Goal: Task Accomplishment & Management: Manage account settings

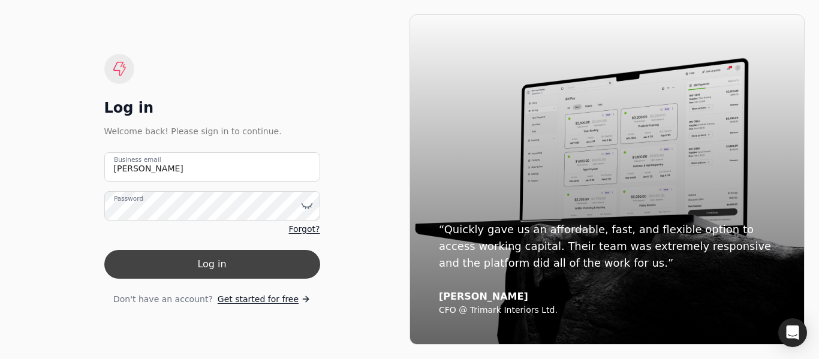
click at [234, 257] on button "Log in" at bounding box center [212, 264] width 216 height 29
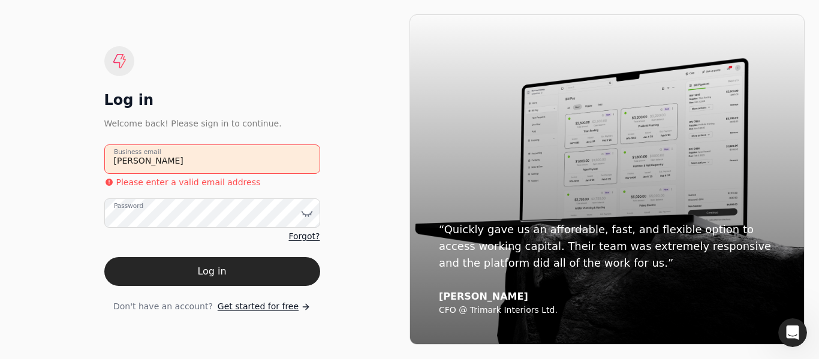
click at [224, 164] on email "[PERSON_NAME]" at bounding box center [212, 158] width 216 height 29
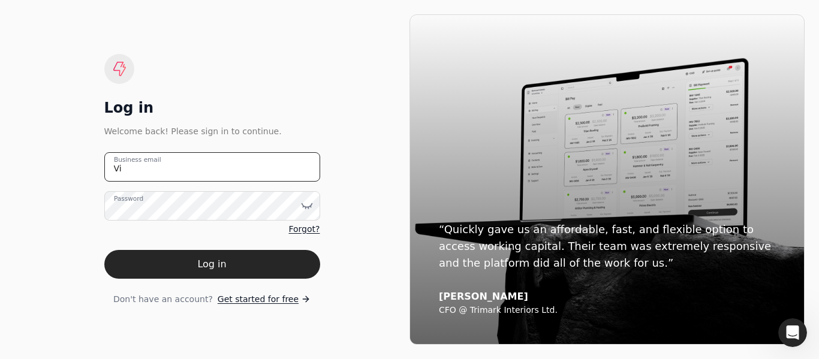
type email "V"
type email "[EMAIL_ADDRESS][DOMAIN_NAME]"
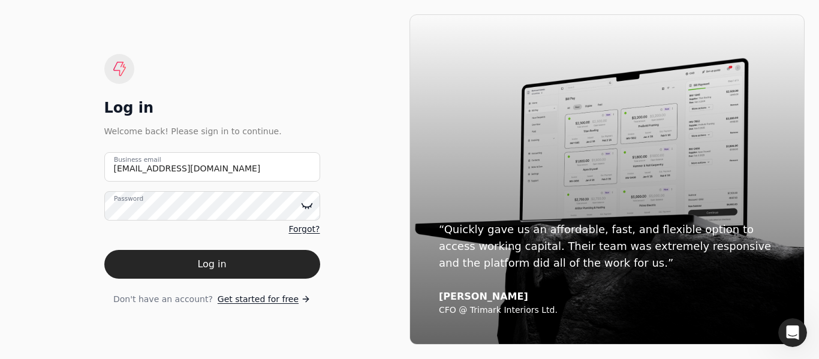
click at [306, 203] on icon at bounding box center [307, 206] width 12 height 12
click at [267, 256] on button "Log in" at bounding box center [212, 264] width 216 height 29
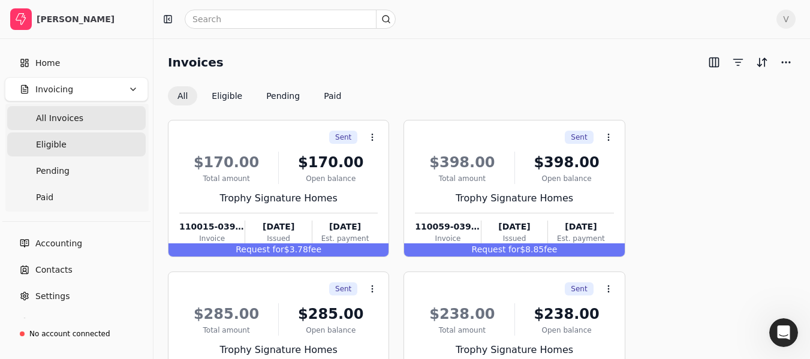
click at [80, 151] on link "Eligible" at bounding box center [76, 144] width 138 height 24
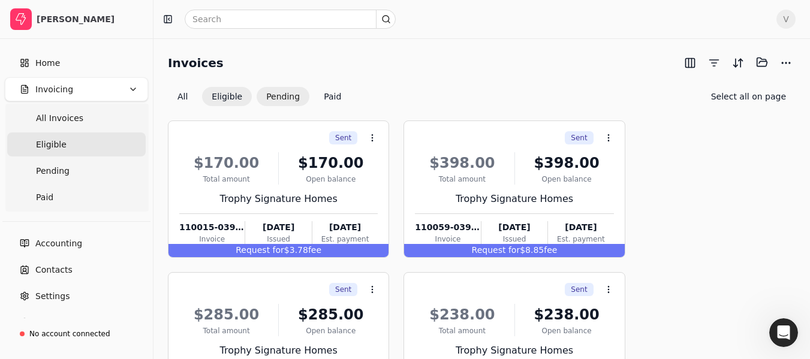
click at [273, 100] on button "Pending" at bounding box center [283, 96] width 53 height 19
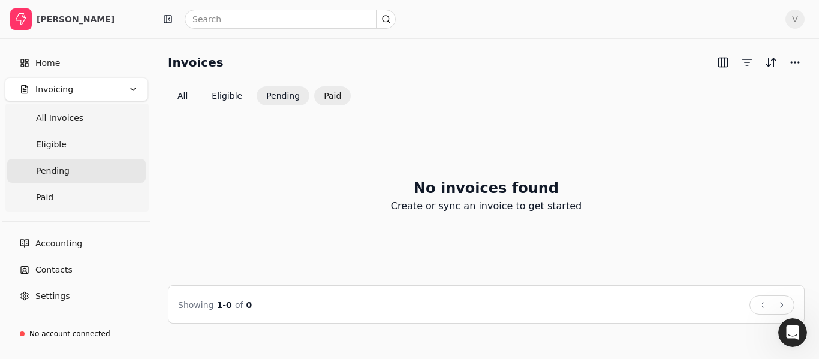
click at [315, 97] on button "Paid" at bounding box center [332, 95] width 37 height 19
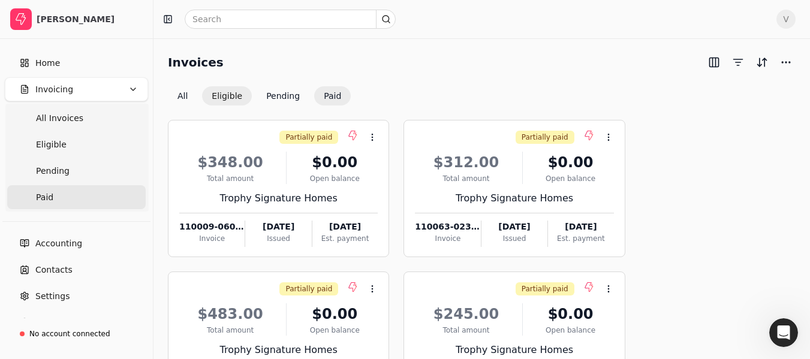
click at [222, 102] on button "Eligible" at bounding box center [227, 95] width 50 height 19
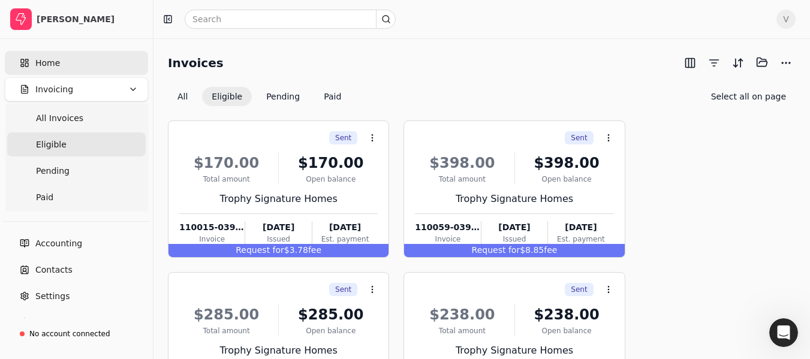
click at [73, 62] on link "Home" at bounding box center [76, 63] width 143 height 24
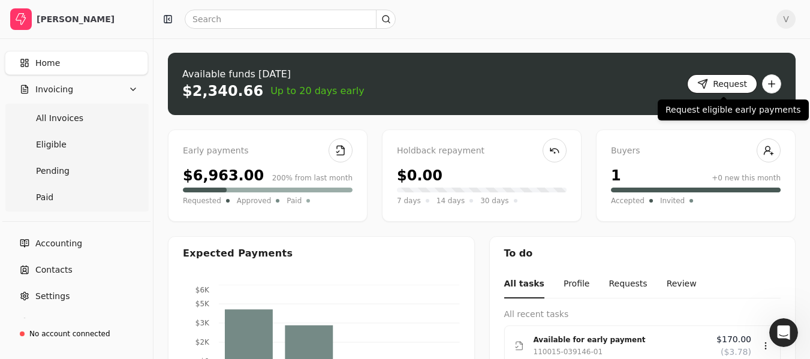
click at [712, 85] on button "Request" at bounding box center [722, 83] width 70 height 19
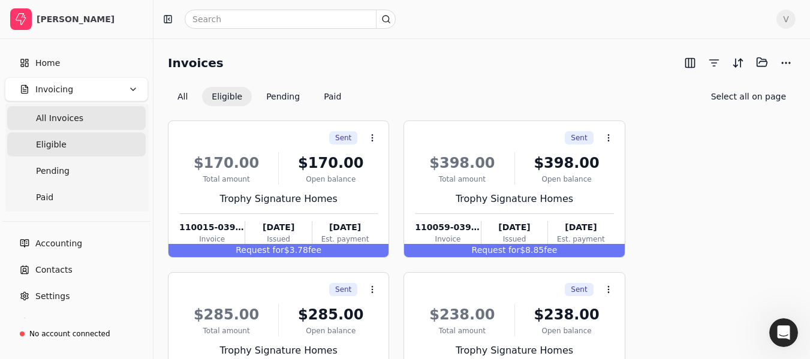
click at [82, 117] on Invoices "All Invoices" at bounding box center [76, 118] width 138 height 24
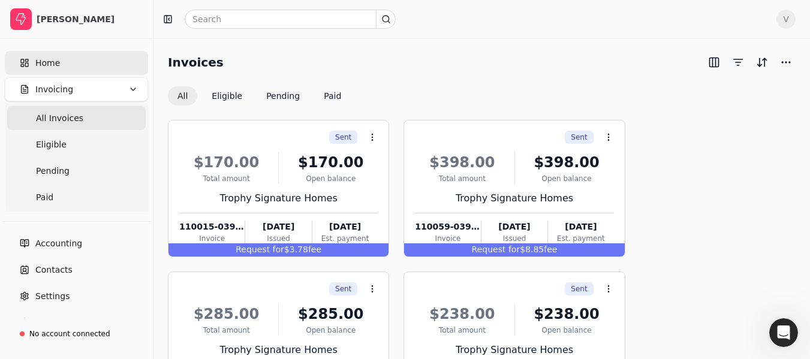
click at [50, 64] on span "Home" at bounding box center [47, 63] width 25 height 13
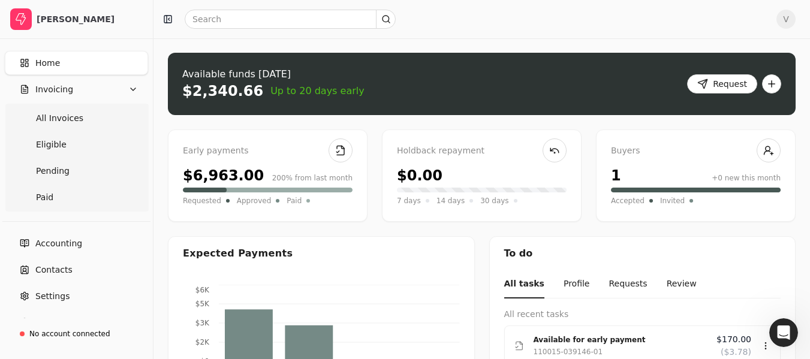
click at [627, 194] on div "Accepted Invited" at bounding box center [696, 197] width 170 height 19
click at [624, 207] on div "Buyers 1 +0 new this month Accepted Invited" at bounding box center [696, 175] width 200 height 92
click at [623, 204] on span "Accepted" at bounding box center [628, 201] width 34 height 12
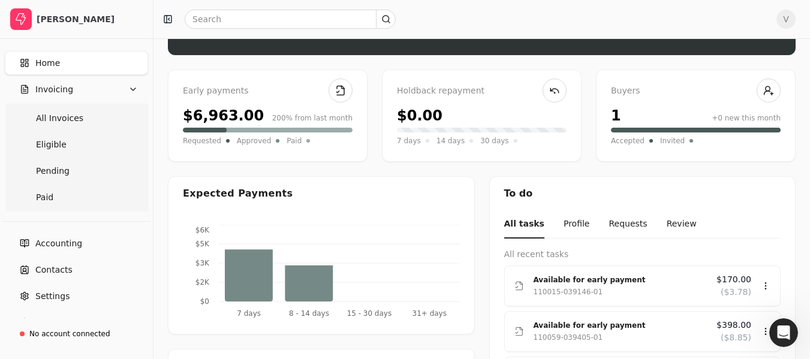
scroll to position [120, 0]
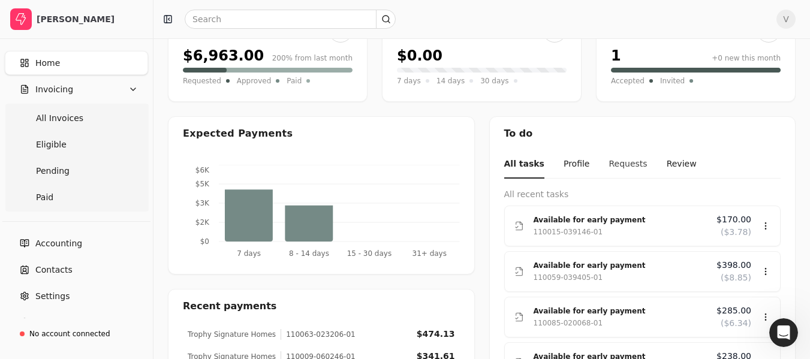
click at [609, 168] on button "Requests" at bounding box center [627, 164] width 38 height 28
click at [611, 165] on button "Requests" at bounding box center [626, 164] width 44 height 28
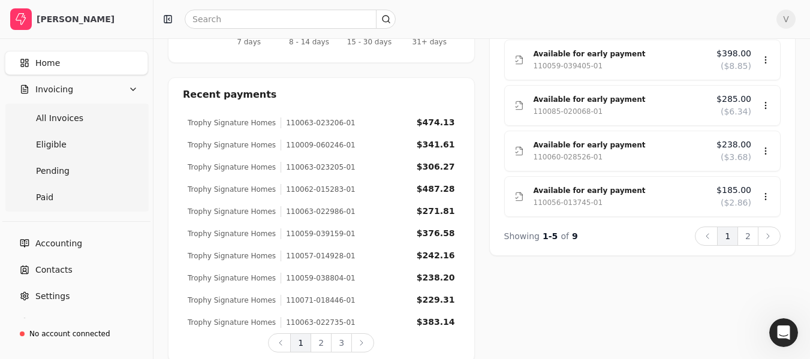
scroll to position [349, 0]
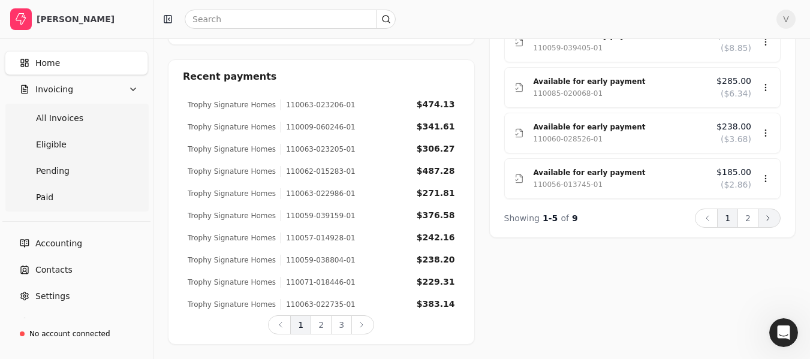
click at [771, 224] on button "Next" at bounding box center [769, 218] width 23 height 19
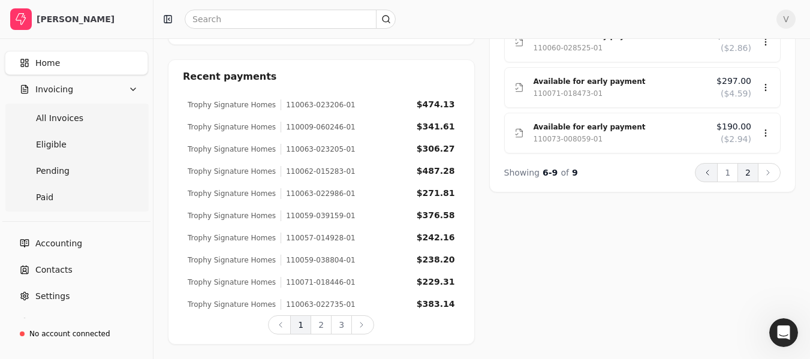
click at [710, 171] on icon at bounding box center [708, 173] width 10 height 10
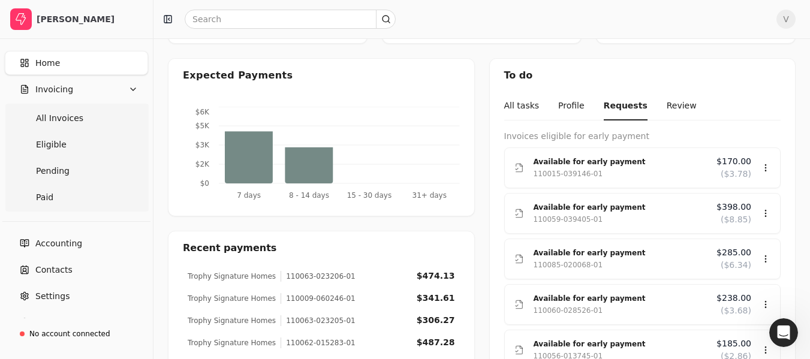
scroll to position [180, 0]
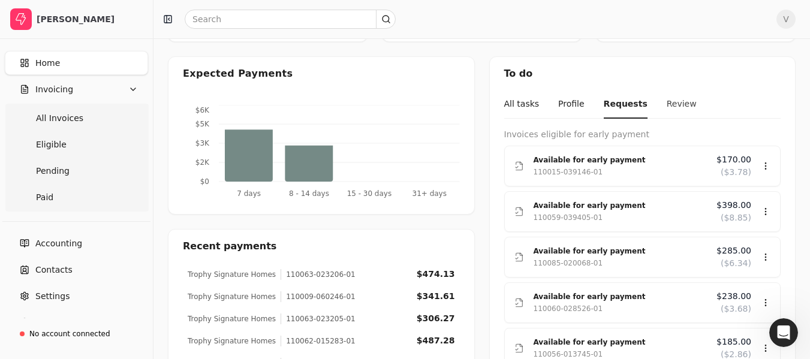
click at [673, 102] on button "Review" at bounding box center [682, 105] width 30 height 28
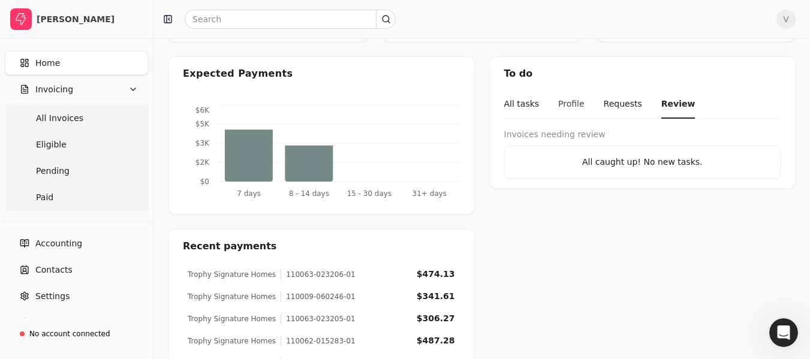
click at [572, 106] on button "Profile" at bounding box center [571, 105] width 26 height 28
click at [516, 107] on button "All tasks" at bounding box center [521, 105] width 35 height 28
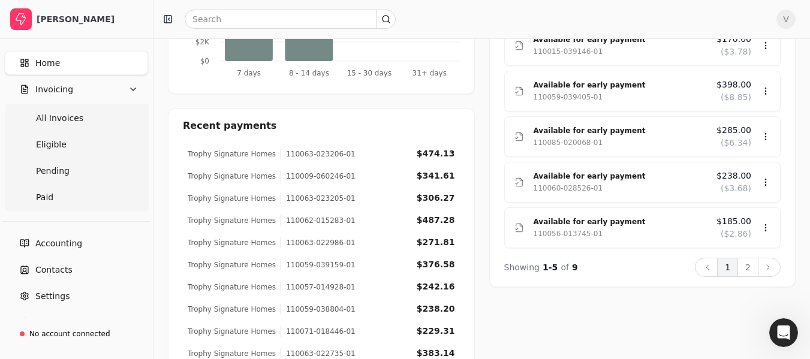
scroll to position [349, 0]
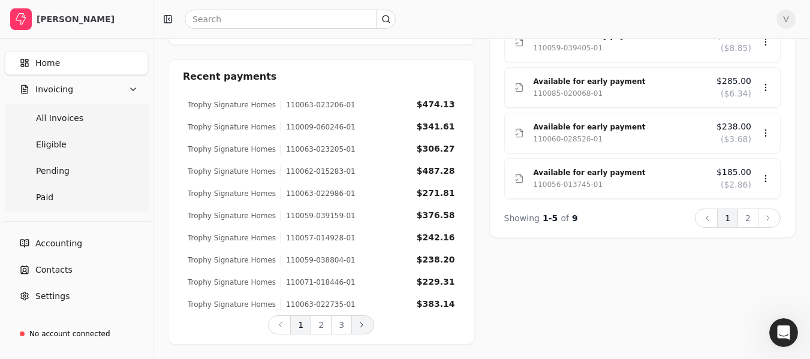
click at [360, 327] on icon at bounding box center [361, 325] width 2 height 5
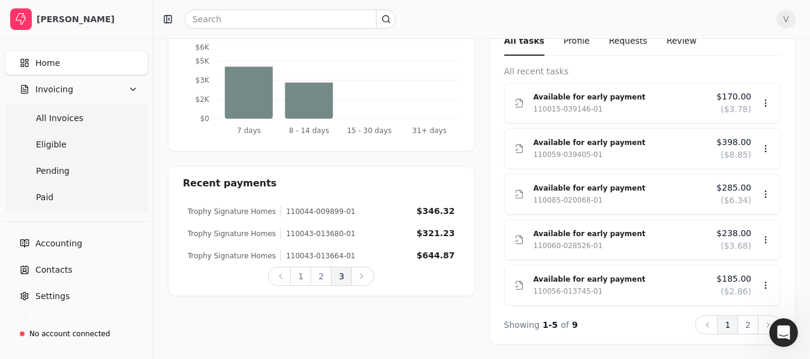
scroll to position [243, 0]
click at [281, 275] on icon at bounding box center [281, 277] width 10 height 10
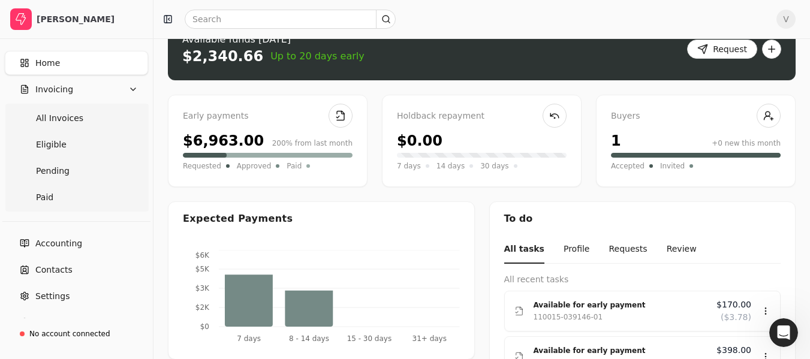
scroll to position [0, 0]
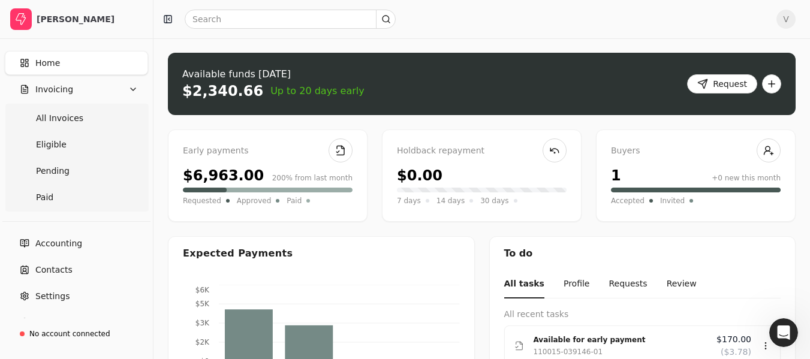
drag, startPoint x: 475, startPoint y: 96, endPoint x: 482, endPoint y: 94, distance: 6.8
click at [475, 95] on div "Available funds [DATE] $2,340.66 Up to 20 days early Request" at bounding box center [482, 84] width 628 height 62
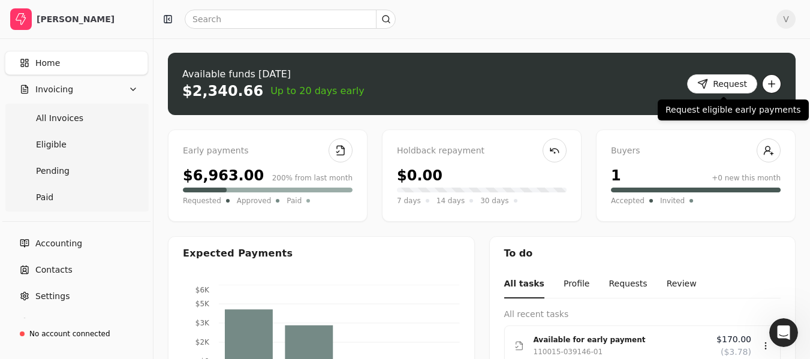
click at [770, 83] on button "button" at bounding box center [771, 83] width 19 height 19
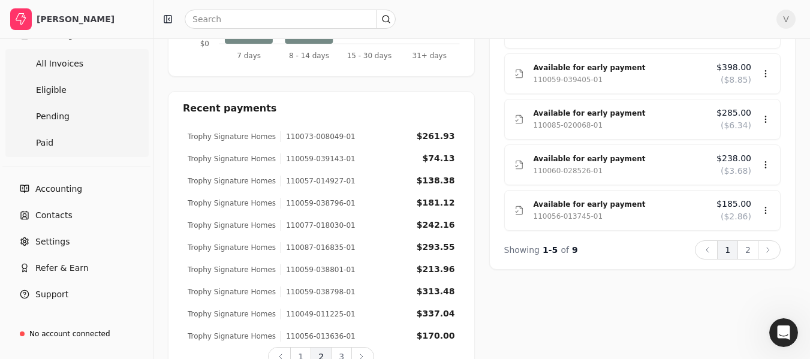
scroll to position [349, 0]
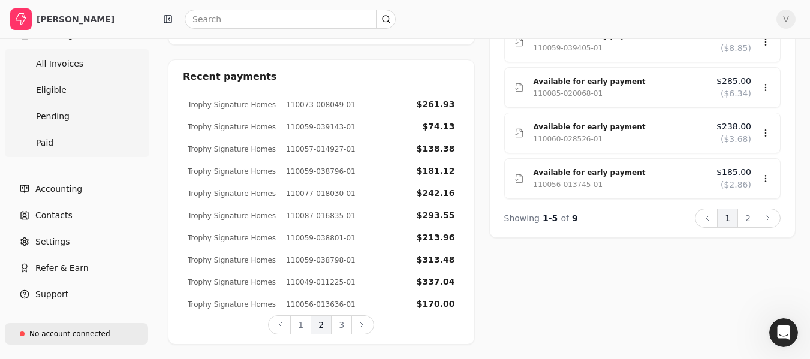
click at [44, 341] on div "No account connected" at bounding box center [65, 334] width 91 height 20
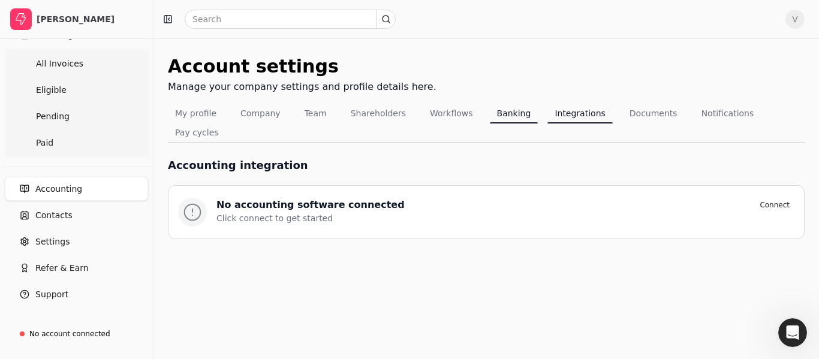
click at [490, 104] on button "Banking" at bounding box center [514, 113] width 49 height 19
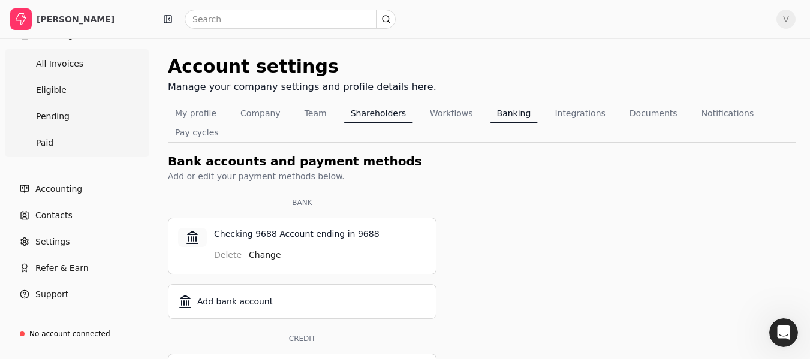
click at [384, 120] on button "Shareholders" at bounding box center [378, 113] width 70 height 19
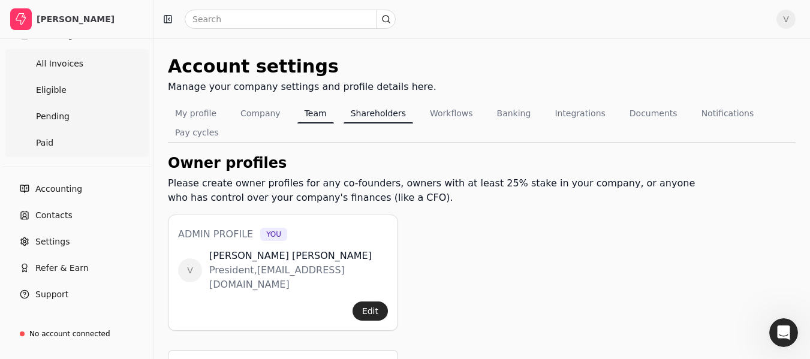
click at [299, 113] on button "Team" at bounding box center [315, 113] width 37 height 19
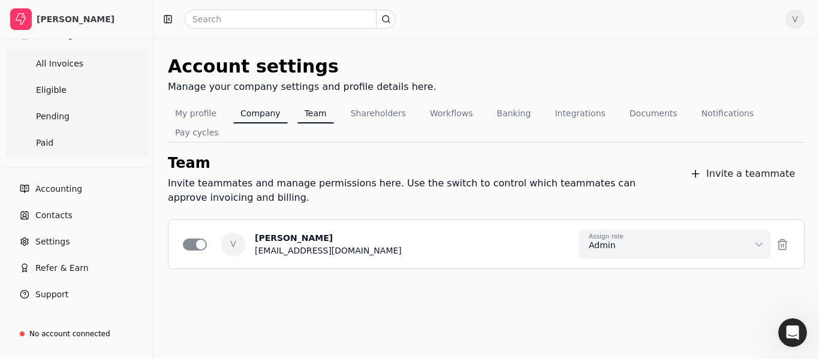
click at [264, 116] on button "Company" at bounding box center [260, 113] width 55 height 19
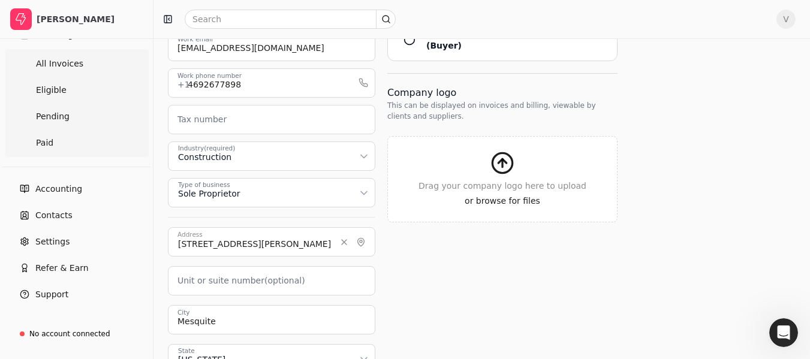
scroll to position [240, 0]
click at [506, 150] on icon "button" at bounding box center [502, 162] width 24 height 24
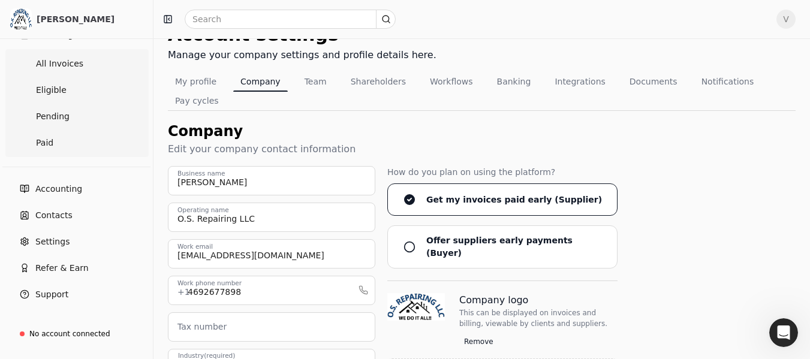
scroll to position [0, 0]
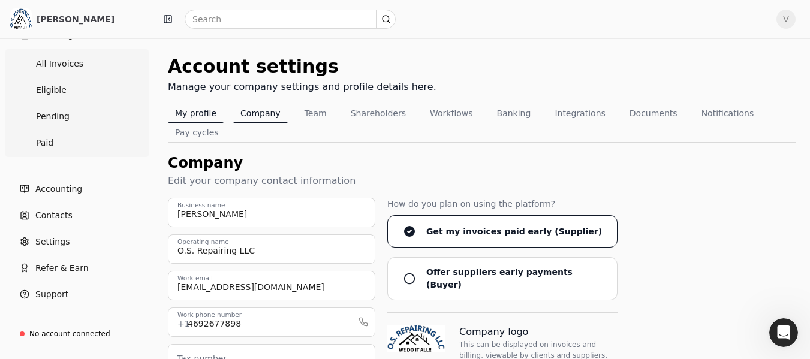
click at [192, 116] on button "My profile" at bounding box center [196, 113] width 56 height 19
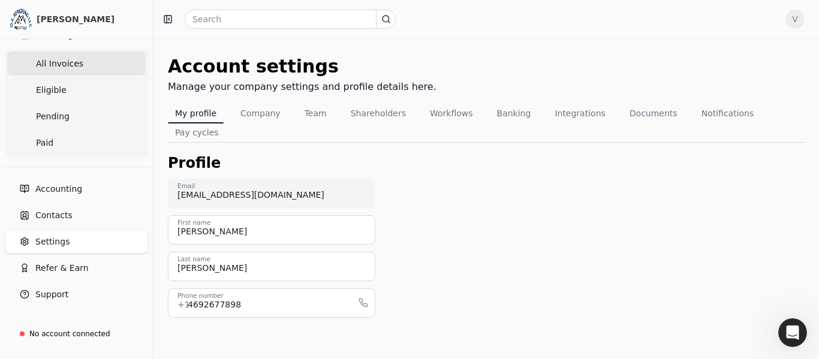
click at [86, 64] on Invoices "All Invoices" at bounding box center [76, 64] width 138 height 24
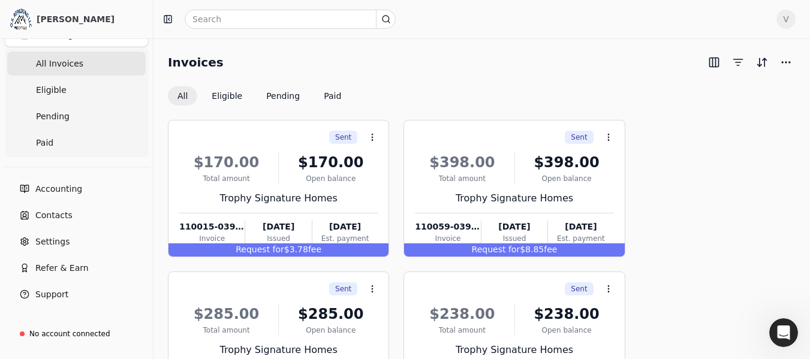
click at [562, 69] on div "Invoices" at bounding box center [482, 62] width 628 height 19
click at [559, 71] on div "Invoices" at bounding box center [482, 62] width 628 height 19
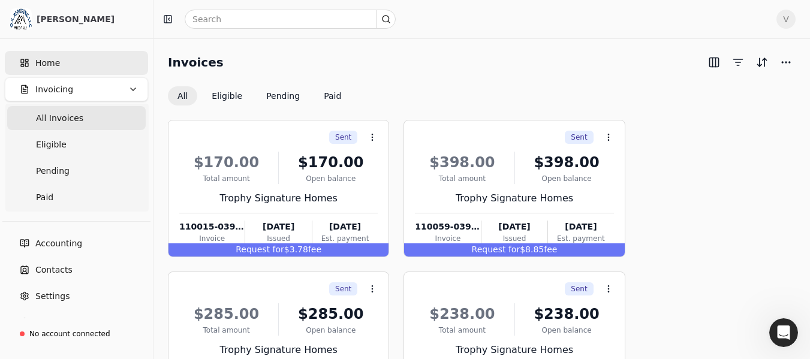
click at [30, 58] on link "Home" at bounding box center [76, 63] width 143 height 24
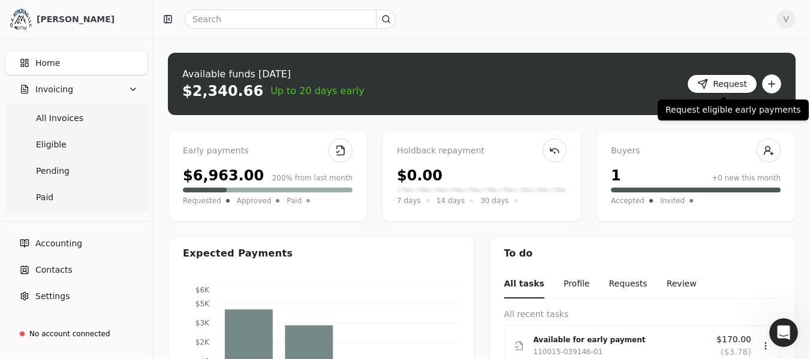
click at [711, 83] on button "Request" at bounding box center [722, 83] width 70 height 19
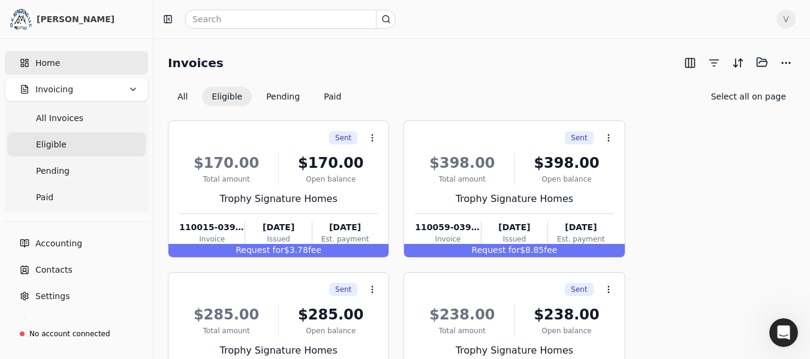
click at [65, 69] on link "Home" at bounding box center [76, 63] width 143 height 24
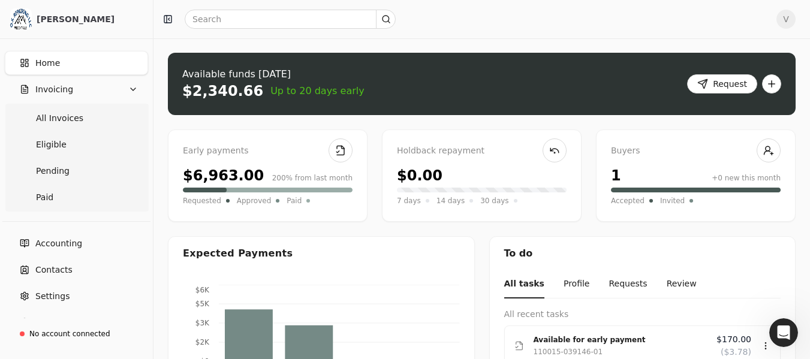
click at [540, 93] on div "Available funds [DATE] $2,340.66 Up to 20 days early Request" at bounding box center [482, 84] width 628 height 62
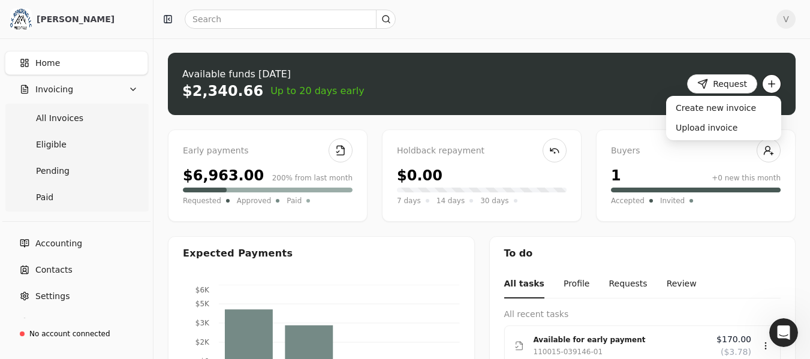
click at [770, 80] on button "button" at bounding box center [771, 83] width 19 height 19
